Goal: Information Seeking & Learning: Learn about a topic

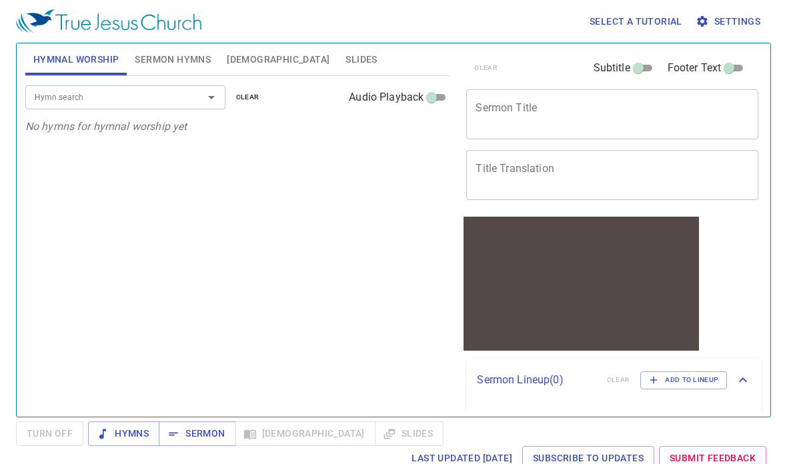
click at [175, 58] on span "Sermon Hymns" at bounding box center [173, 59] width 76 height 17
click at [236, 59] on span "Bible" at bounding box center [278, 59] width 103 height 17
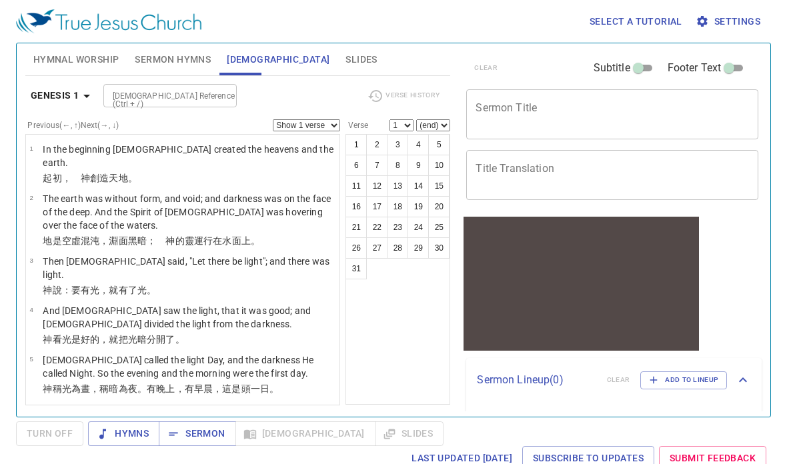
click at [67, 91] on b "Genesis 1" at bounding box center [55, 95] width 49 height 17
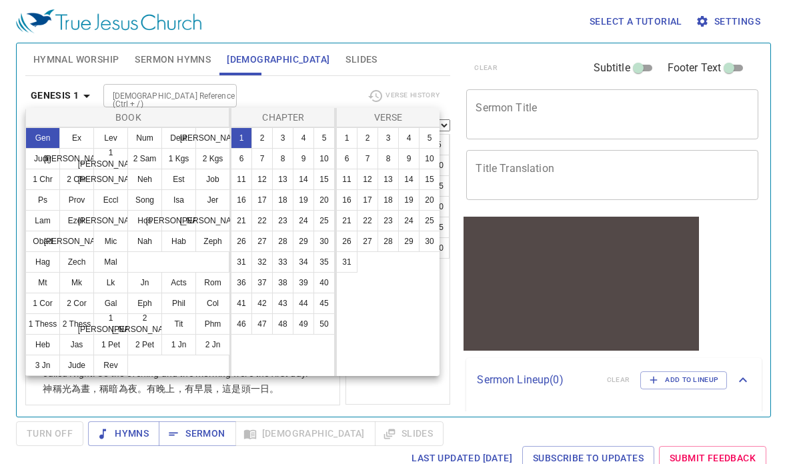
click at [180, 282] on button "Acts" at bounding box center [178, 282] width 35 height 21
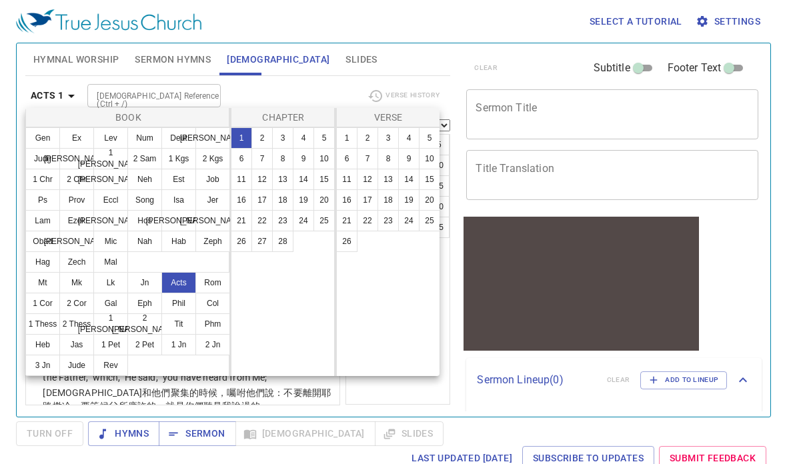
click at [261, 140] on button "2" at bounding box center [262, 137] width 21 height 21
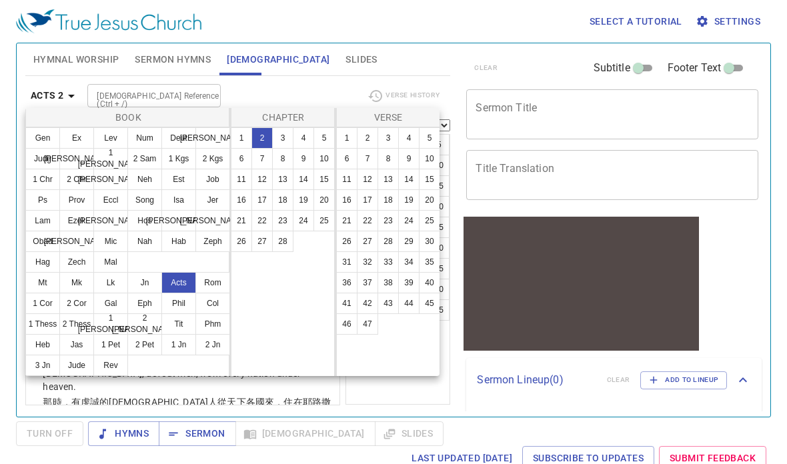
click at [86, 410] on div at bounding box center [393, 232] width 787 height 464
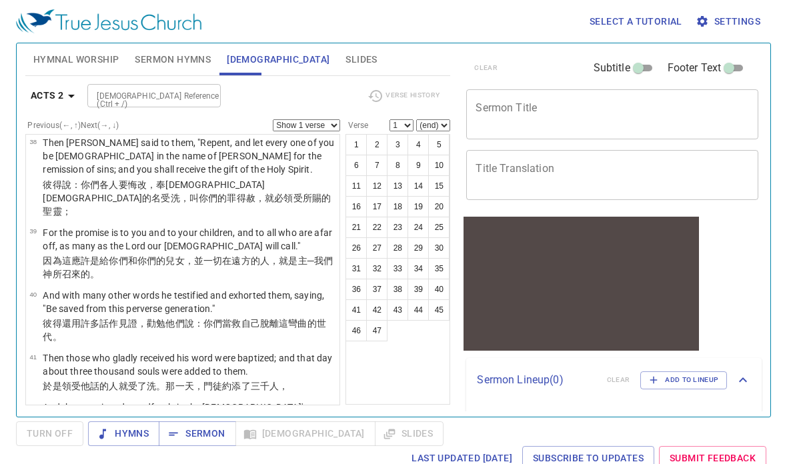
scroll to position [2407, 0]
click at [396, 146] on button "3" at bounding box center [397, 144] width 21 height 21
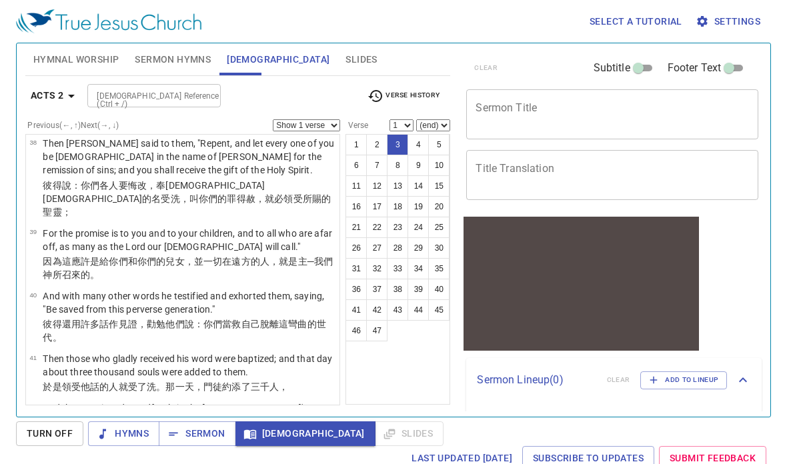
select select "3"
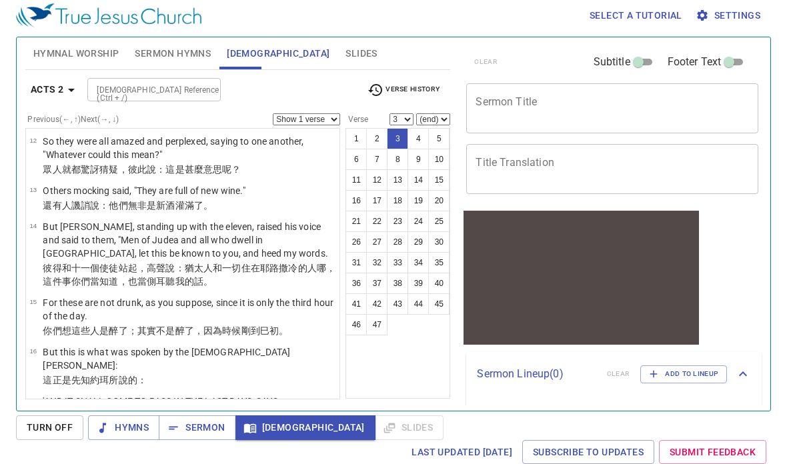
scroll to position [572, 0]
